Goal: Task Accomplishment & Management: Manage account settings

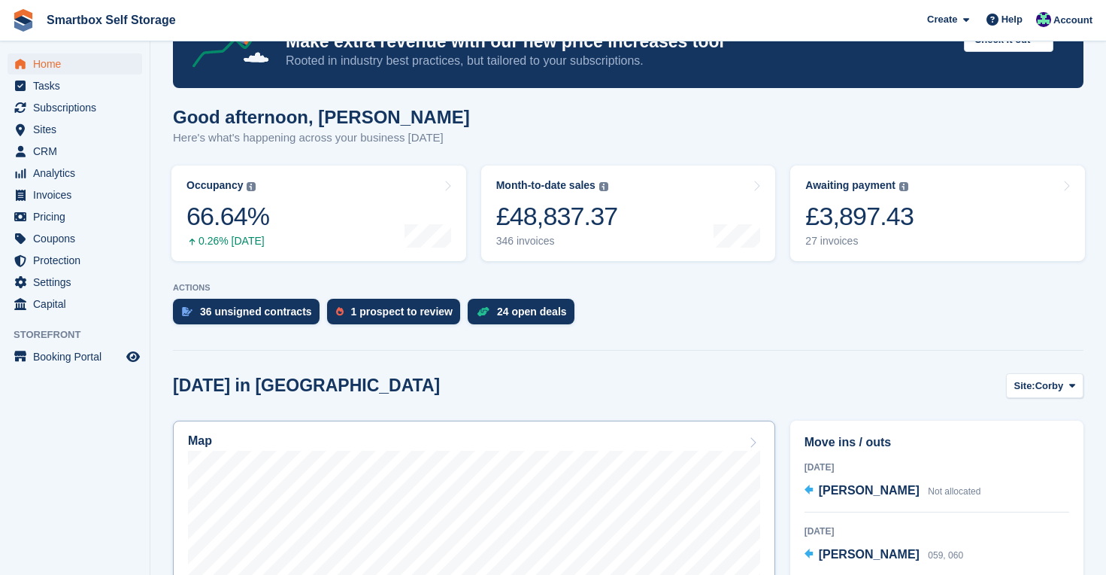
scroll to position [93, 0]
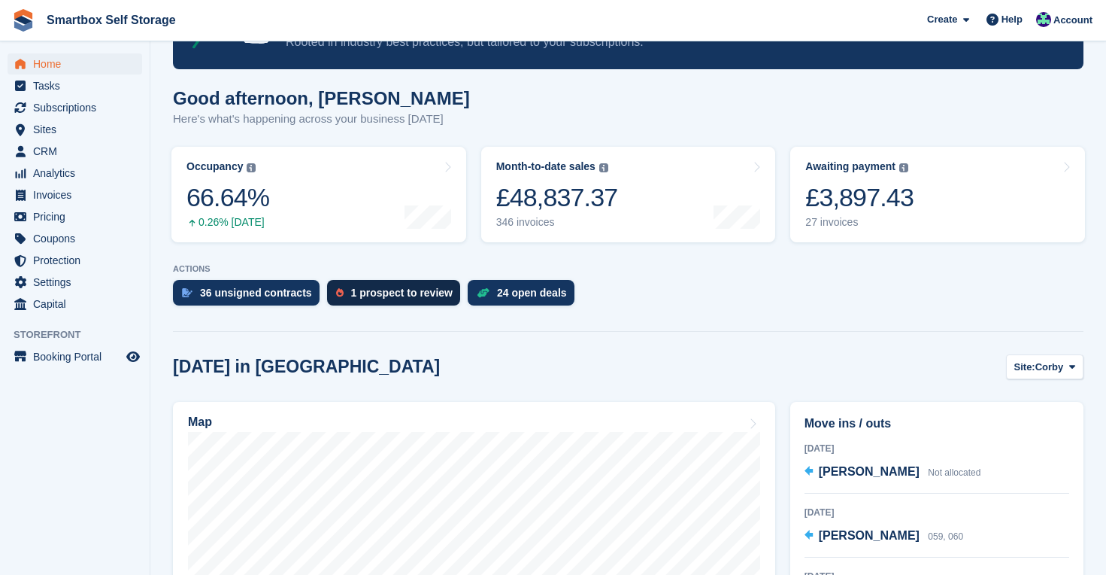
click at [410, 293] on div "1 prospect to review" at bounding box center [402, 293] width 102 height 12
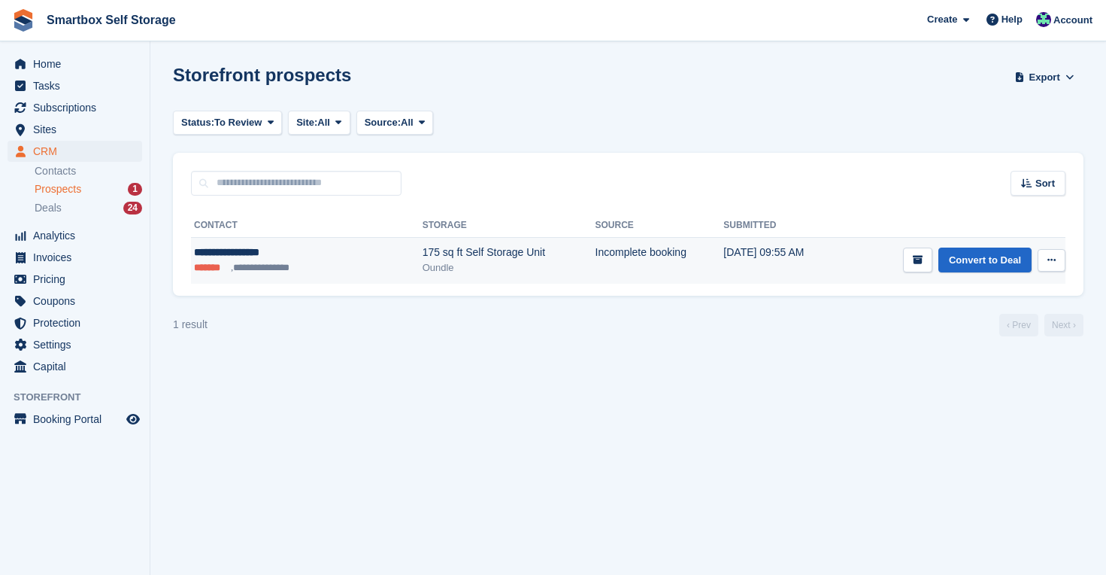
click at [1053, 262] on icon at bounding box center [1052, 260] width 8 height 10
click at [975, 256] on link "Convert to Deal" at bounding box center [985, 259] width 93 height 25
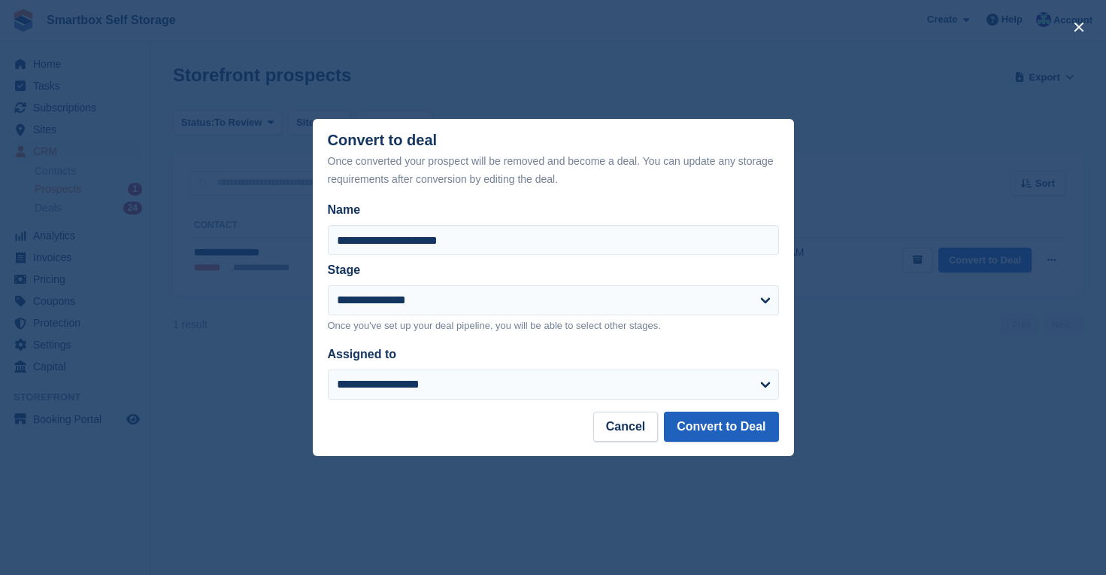
click at [759, 421] on button "Convert to Deal" at bounding box center [721, 426] width 114 height 30
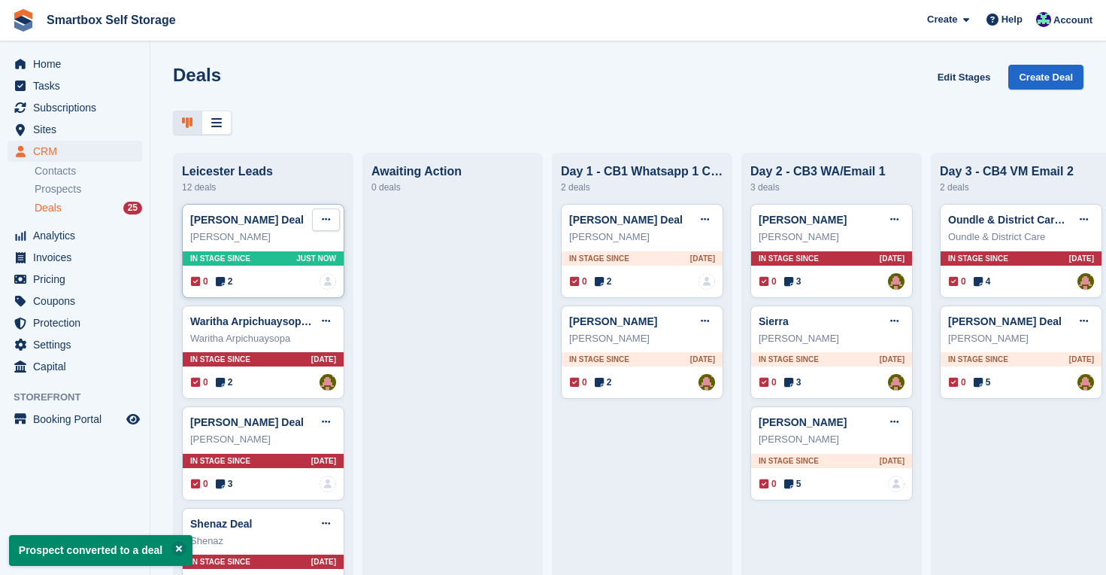
click at [323, 216] on icon at bounding box center [326, 219] width 8 height 10
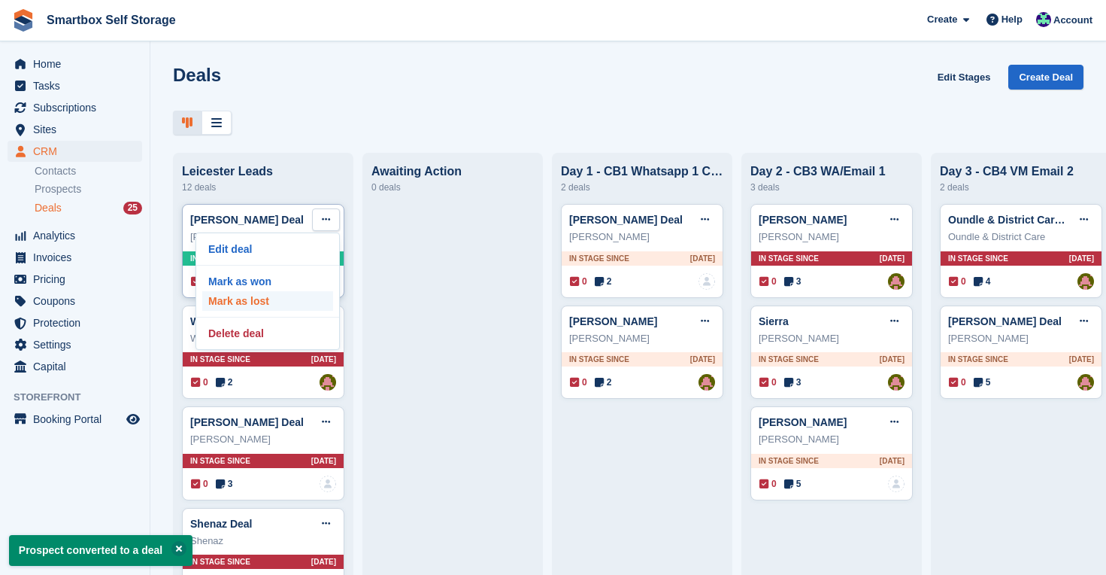
click at [279, 294] on p "Mark as lost" at bounding box center [267, 301] width 131 height 20
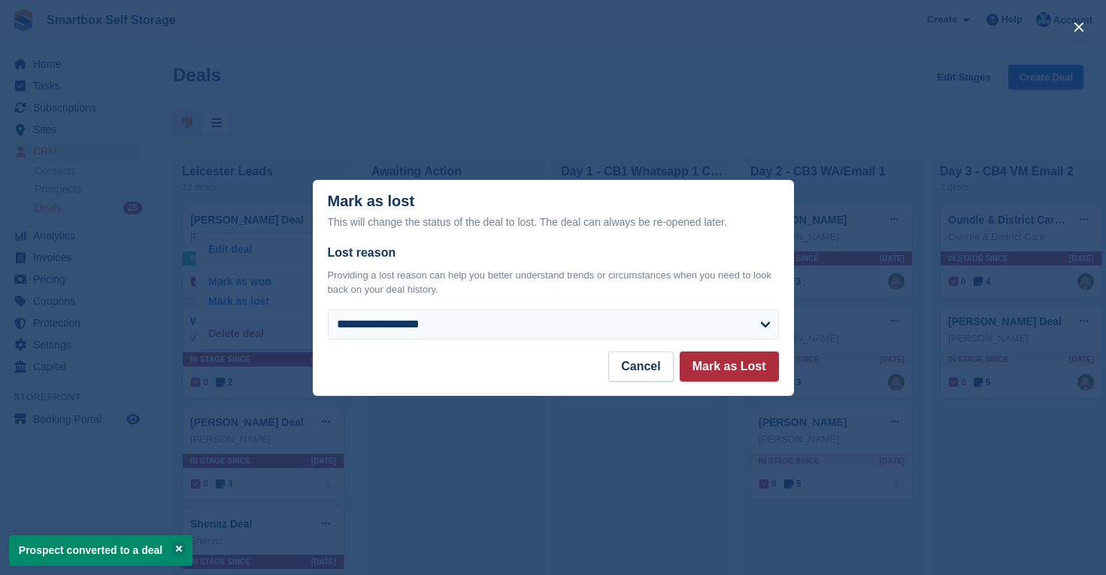
click at [730, 366] on button "Mark as Lost" at bounding box center [729, 366] width 99 height 30
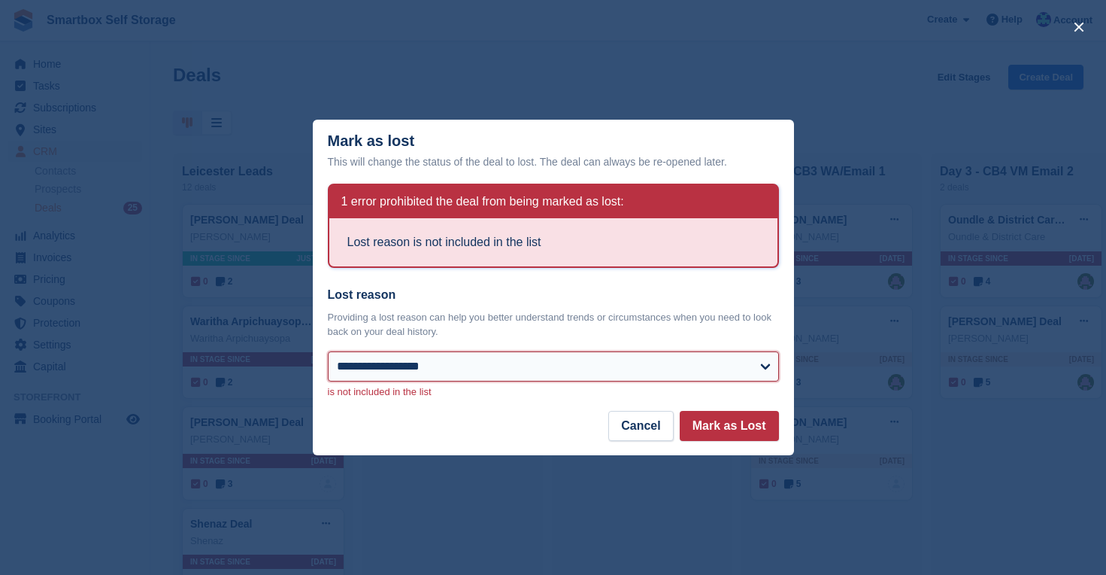
select select "**********"
click at [739, 427] on button "Mark as Lost" at bounding box center [729, 426] width 99 height 30
